Goal: Task Accomplishment & Management: Use online tool/utility

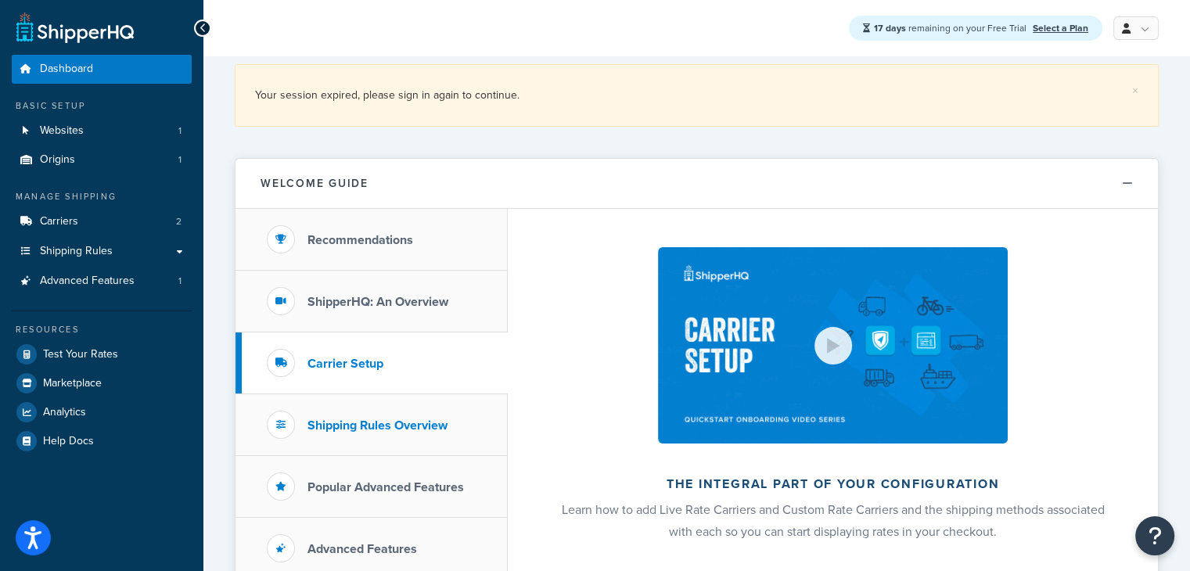
click at [363, 410] on li "Shipping Rules Overview" at bounding box center [371, 425] width 272 height 62
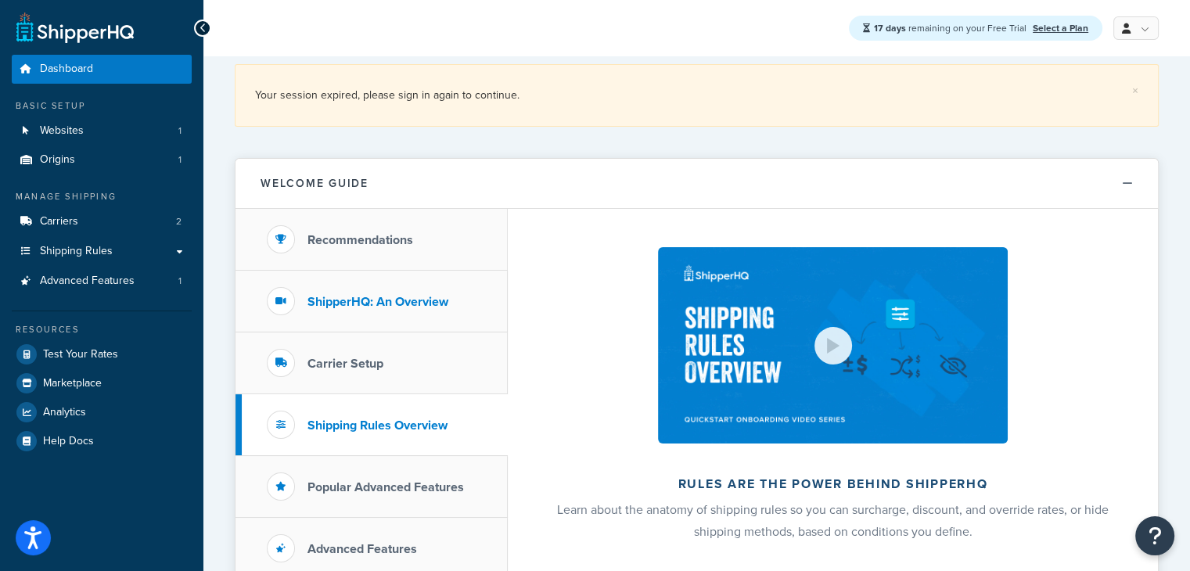
click at [362, 325] on li "ShipperHQ: An Overview" at bounding box center [371, 302] width 272 height 62
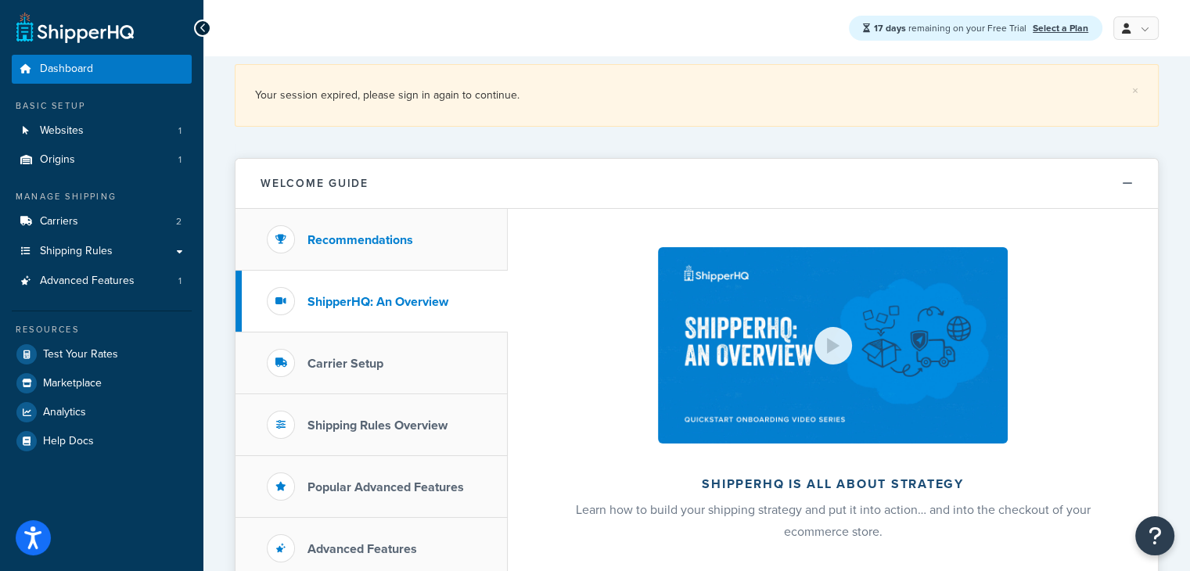
click at [357, 260] on li "Recommendations" at bounding box center [371, 240] width 272 height 62
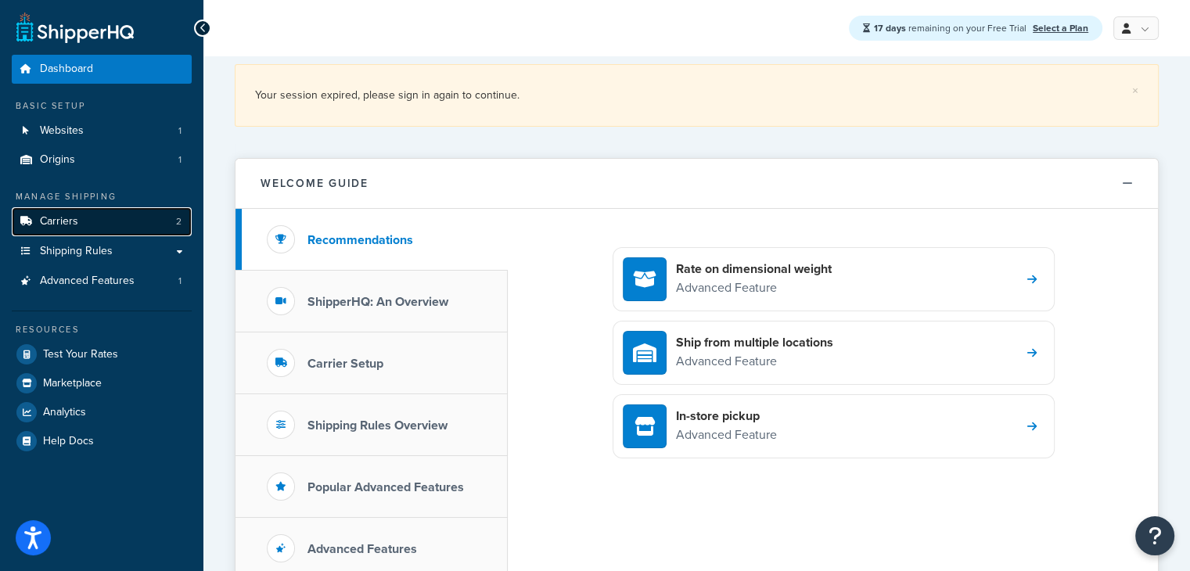
click at [113, 215] on link "Carriers 2" at bounding box center [102, 221] width 180 height 29
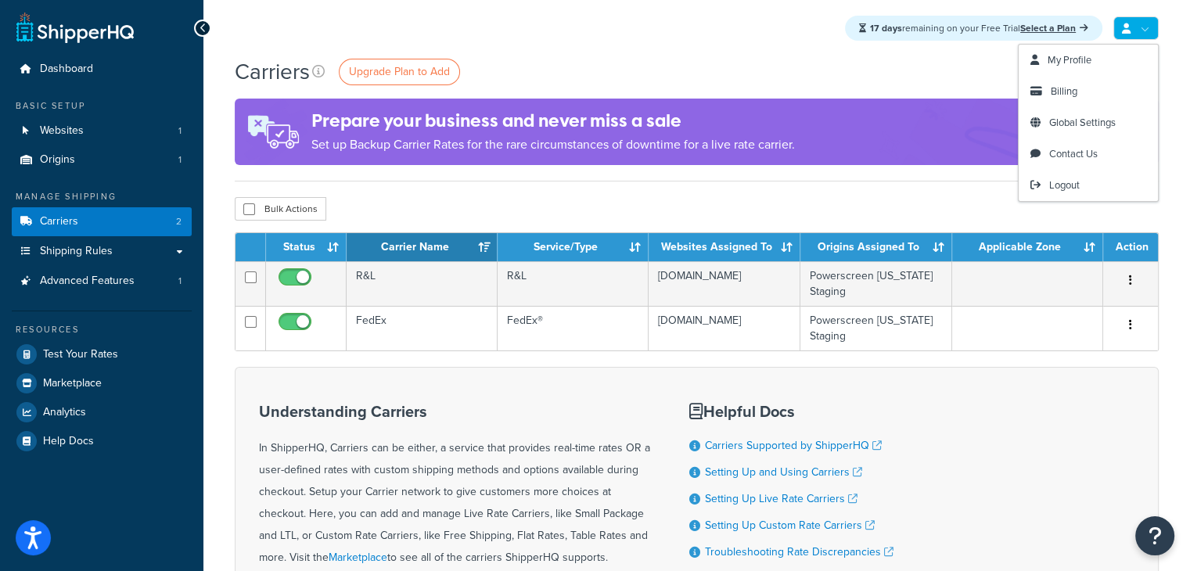
click at [1140, 27] on link at bounding box center [1135, 27] width 45 height 23
click at [656, 69] on div "Carriers Upgrade Plan to Add Settings" at bounding box center [697, 71] width 924 height 31
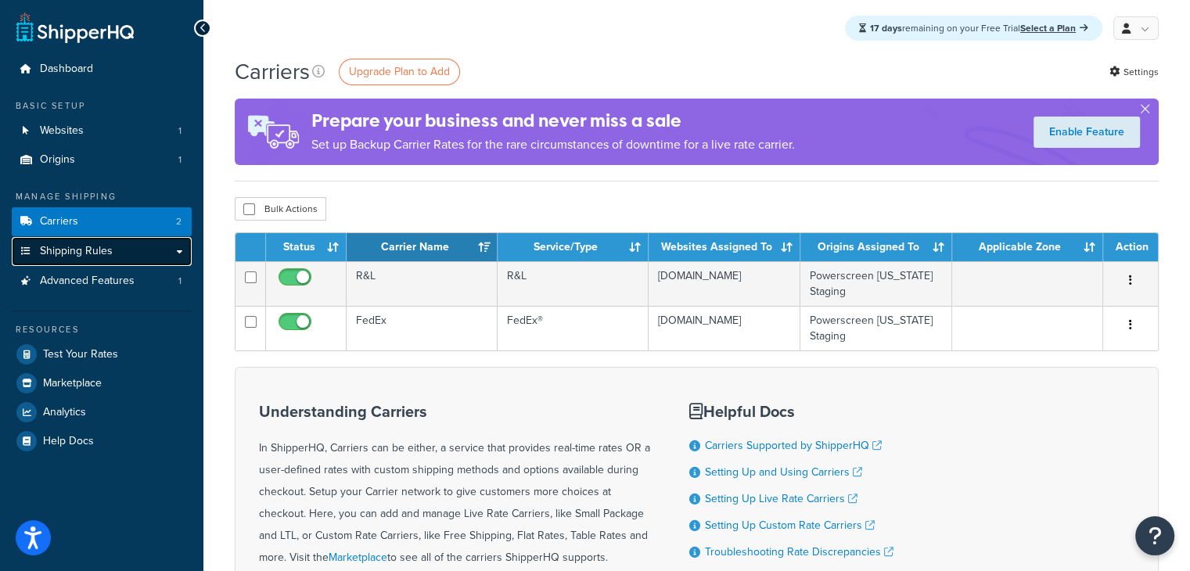
click at [144, 250] on link "Shipping Rules" at bounding box center [102, 251] width 180 height 29
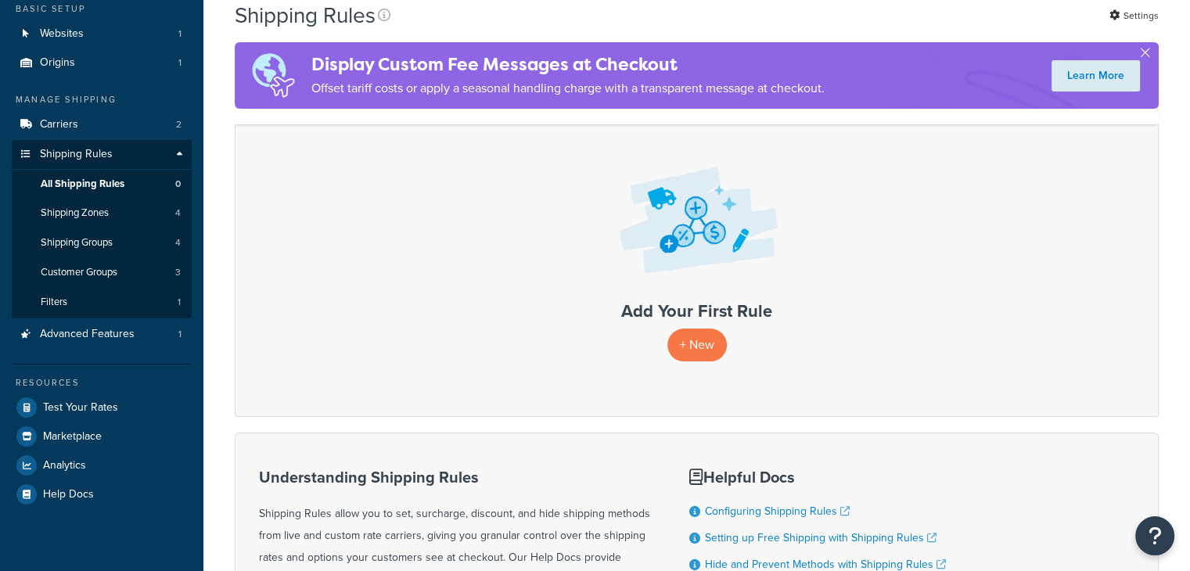
scroll to position [103, 0]
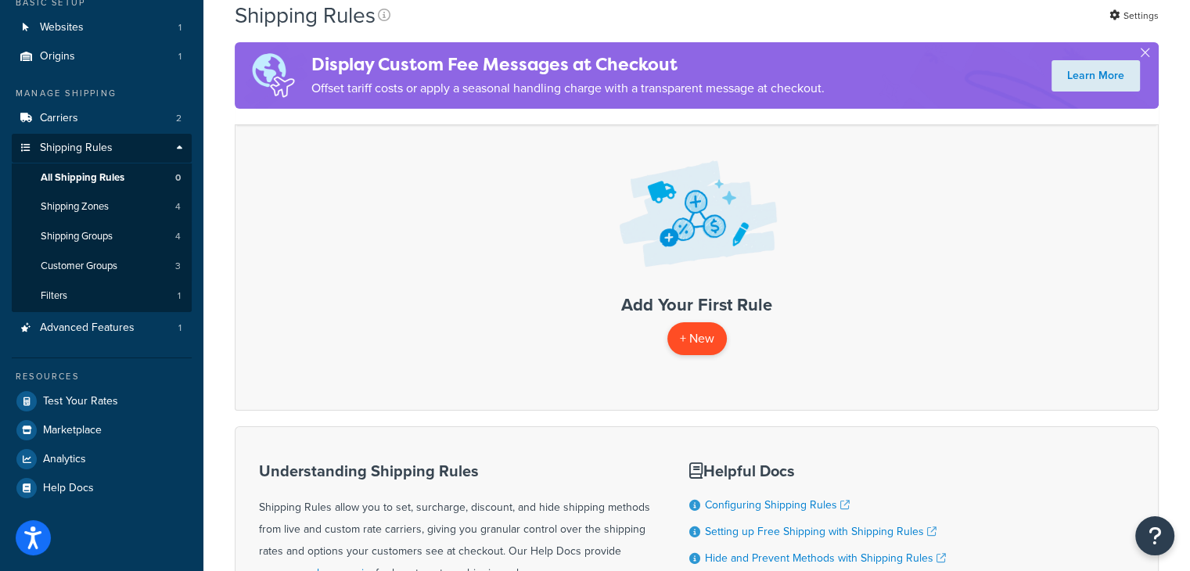
click at [691, 339] on p "+ New" at bounding box center [696, 338] width 59 height 32
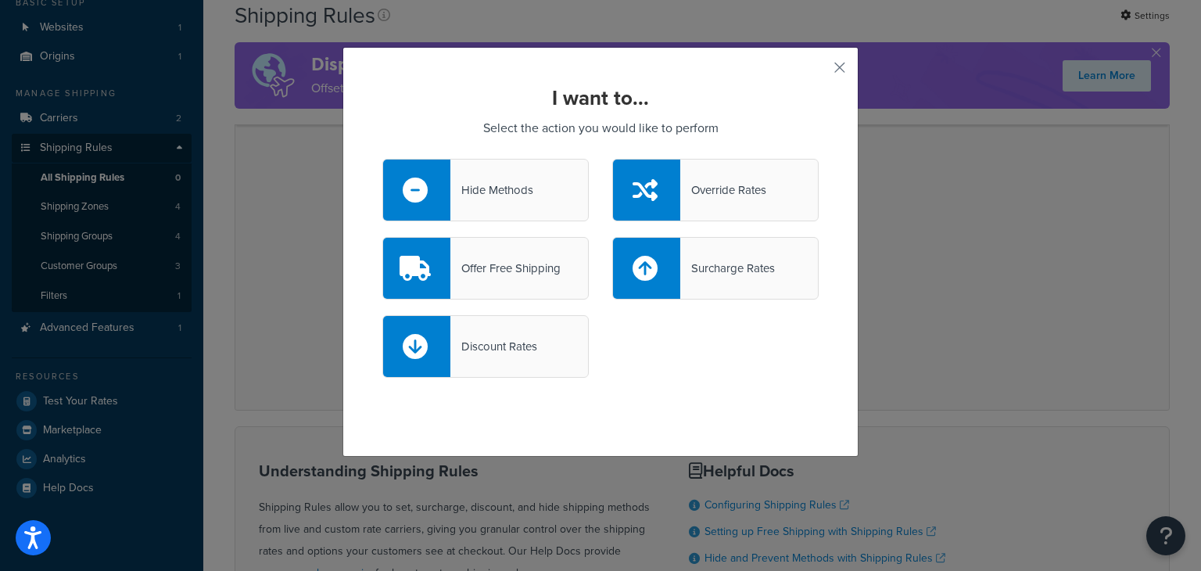
click at [821, 71] on div "I want to... Select the action you would like to perform Hide Methods Override …" at bounding box center [601, 252] width 516 height 410
click at [824, 70] on div "I want to... Select the action you would like to perform Hide Methods Override …" at bounding box center [601, 252] width 516 height 410
click at [819, 71] on button "button" at bounding box center [817, 73] width 4 height 4
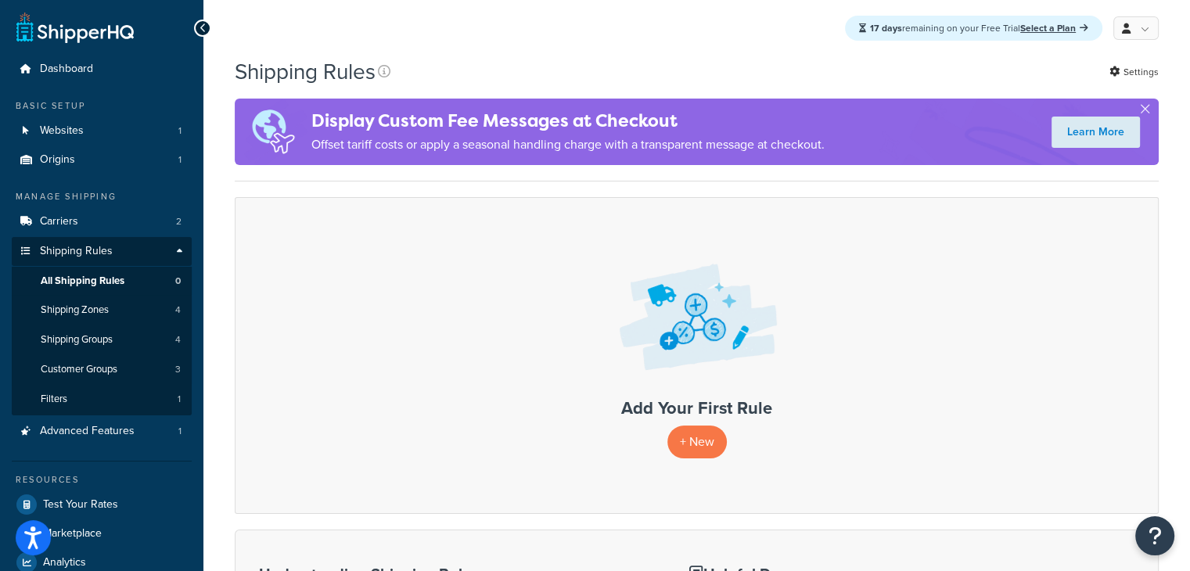
click at [205, 23] on icon at bounding box center [202, 28] width 7 height 11
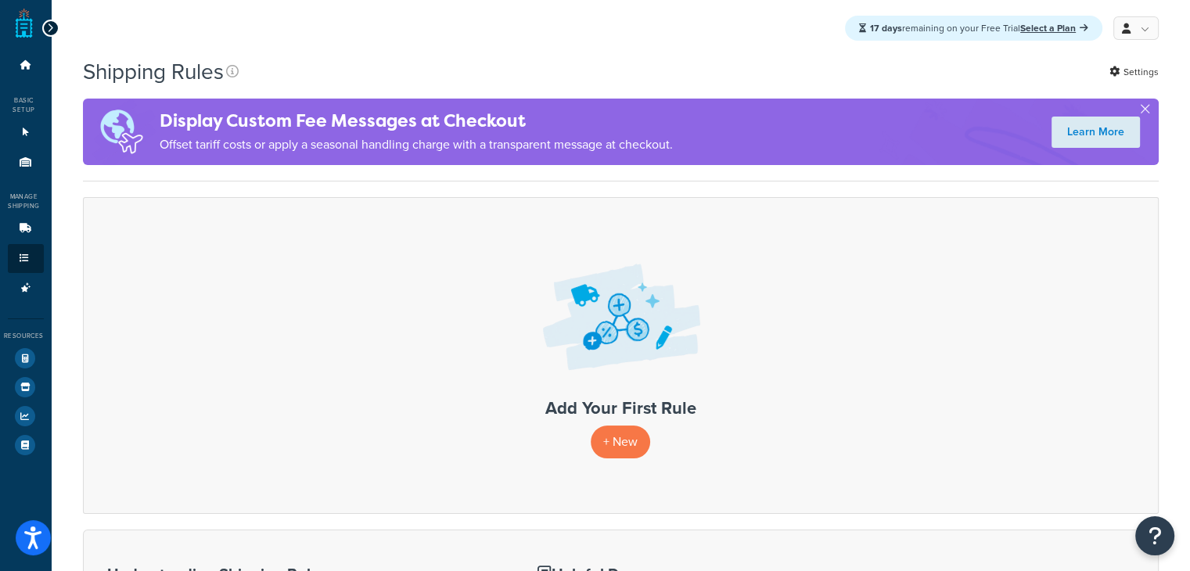
click at [39, 35] on div "Dashboard Basic Setup Websites 1 Origins 1 Manage Shipping Carriers 2 Shipping …" at bounding box center [26, 452] width 52 height 904
click at [44, 28] on div at bounding box center [50, 28] width 17 height 17
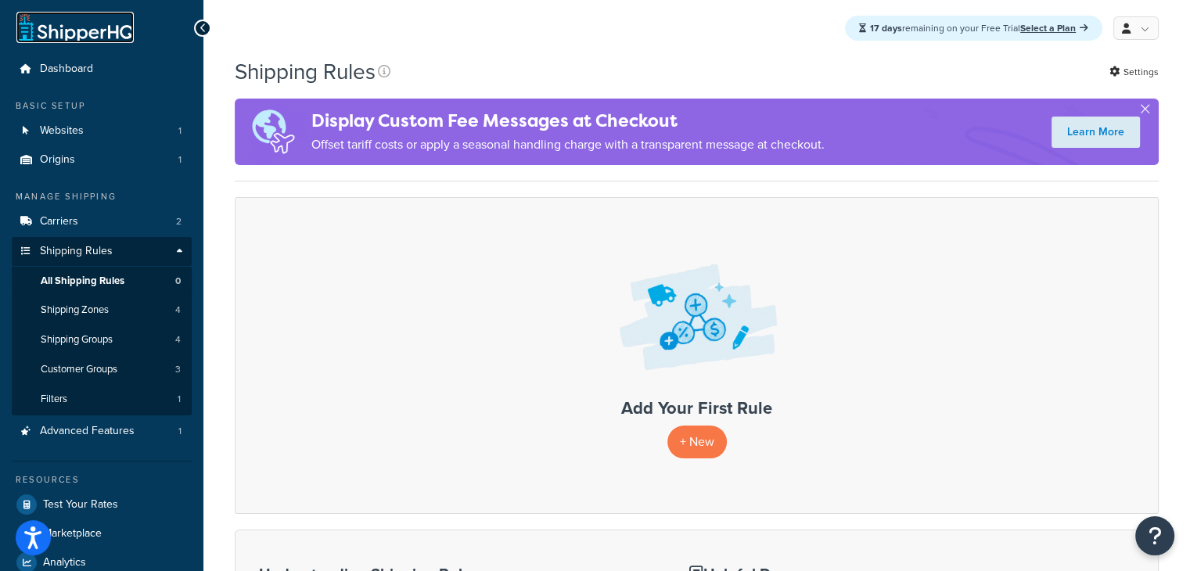
click at [31, 22] on link at bounding box center [74, 27] width 117 height 31
